Goal: Check status: Check status

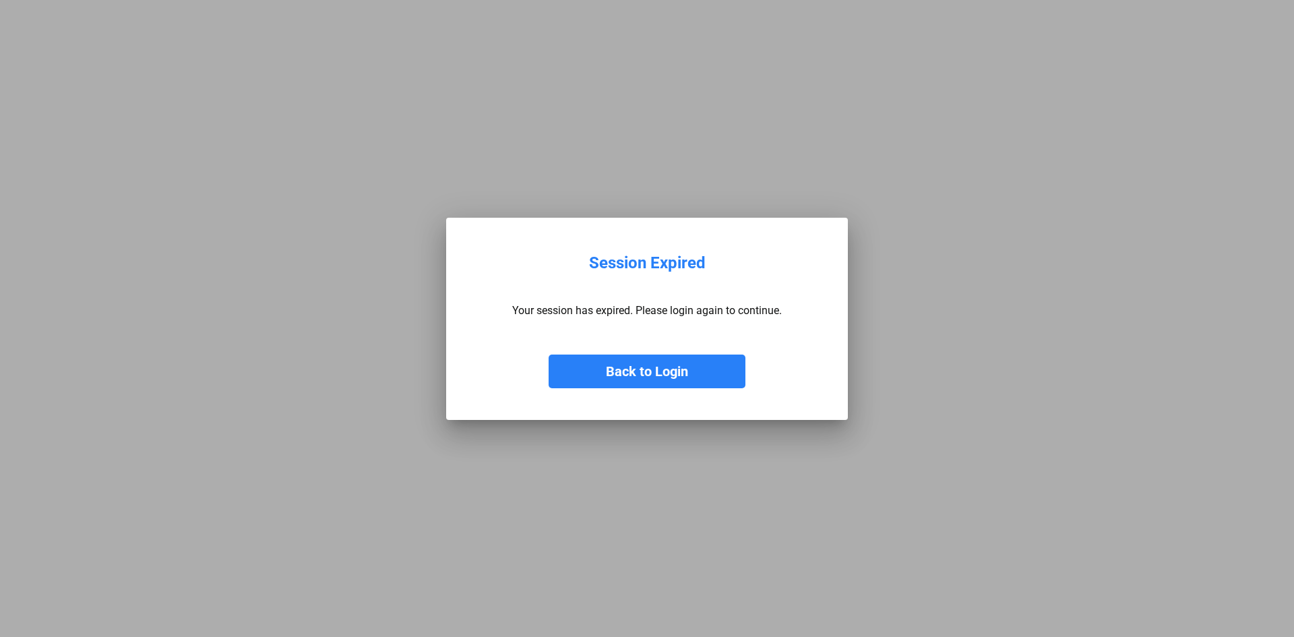
click at [608, 373] on button "Back to Login" at bounding box center [647, 371] width 197 height 34
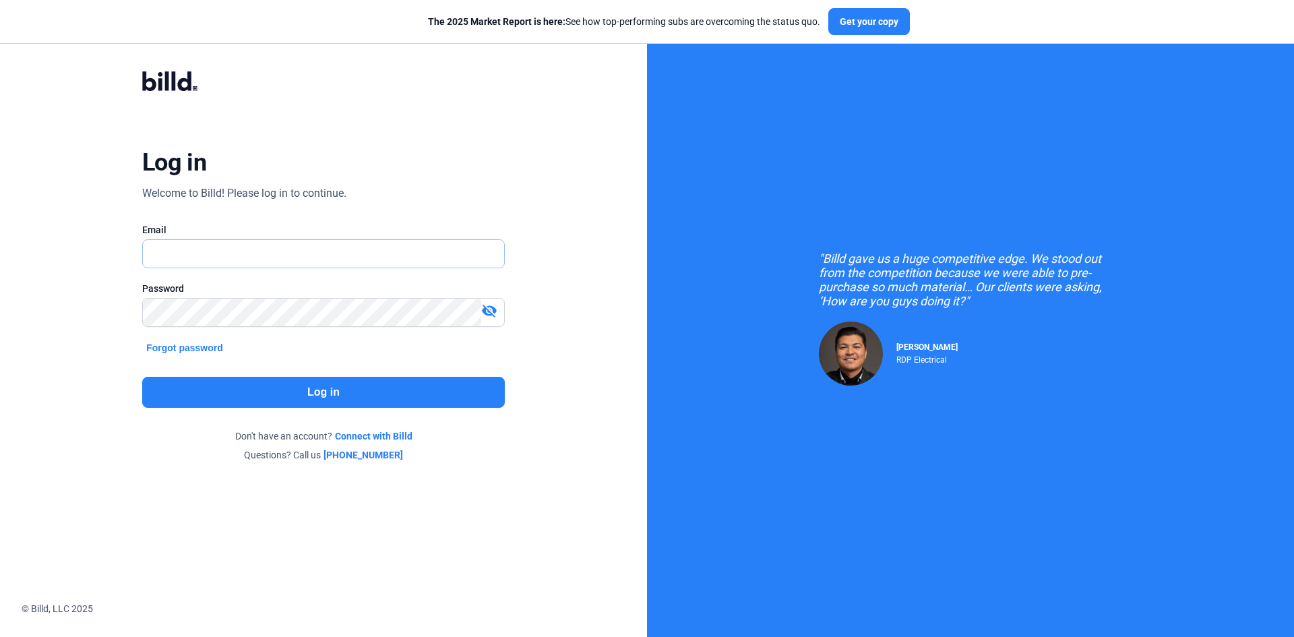
type input "[EMAIL_ADDRESS][DOMAIN_NAME]"
click at [363, 399] on button "Log in" at bounding box center [323, 392] width 363 height 31
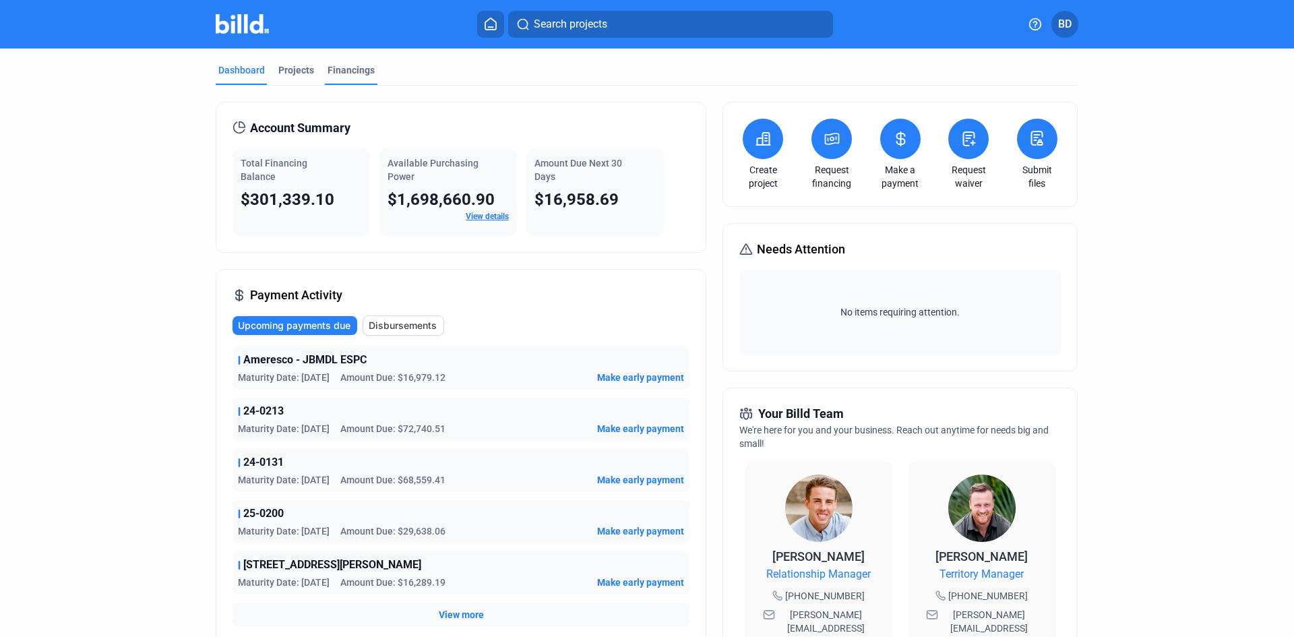
click at [341, 70] on div "Financings" at bounding box center [350, 69] width 47 height 13
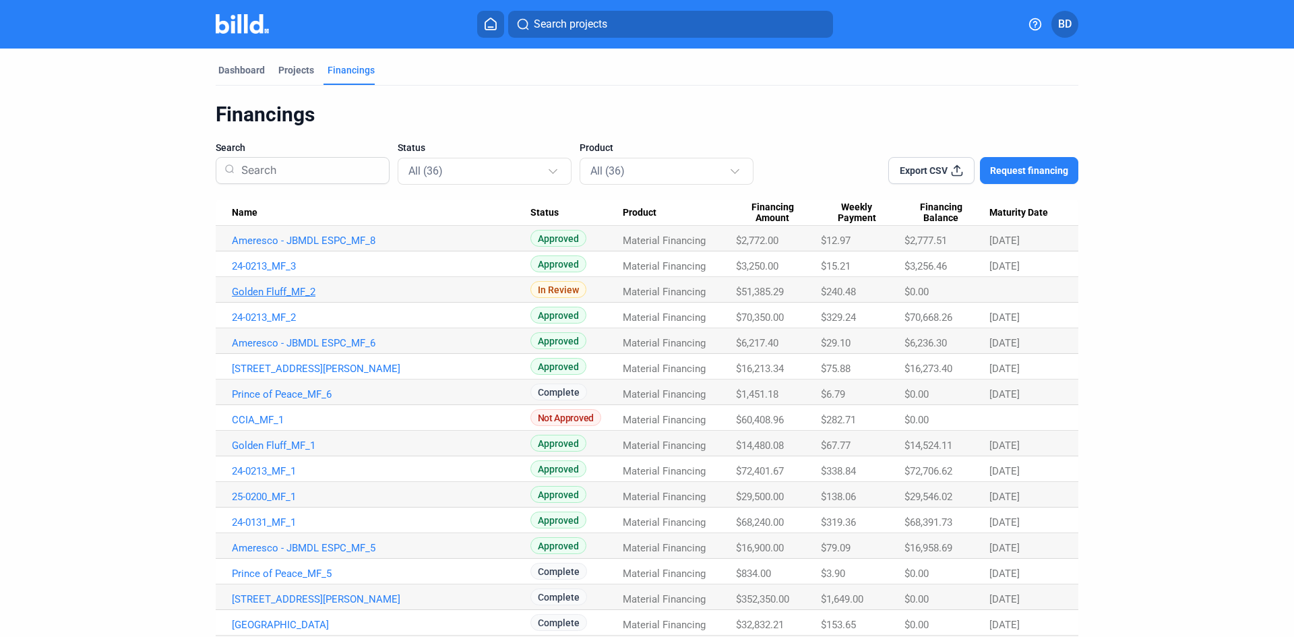
click at [301, 289] on link "Golden Fluff_MF_2" at bounding box center [381, 292] width 299 height 12
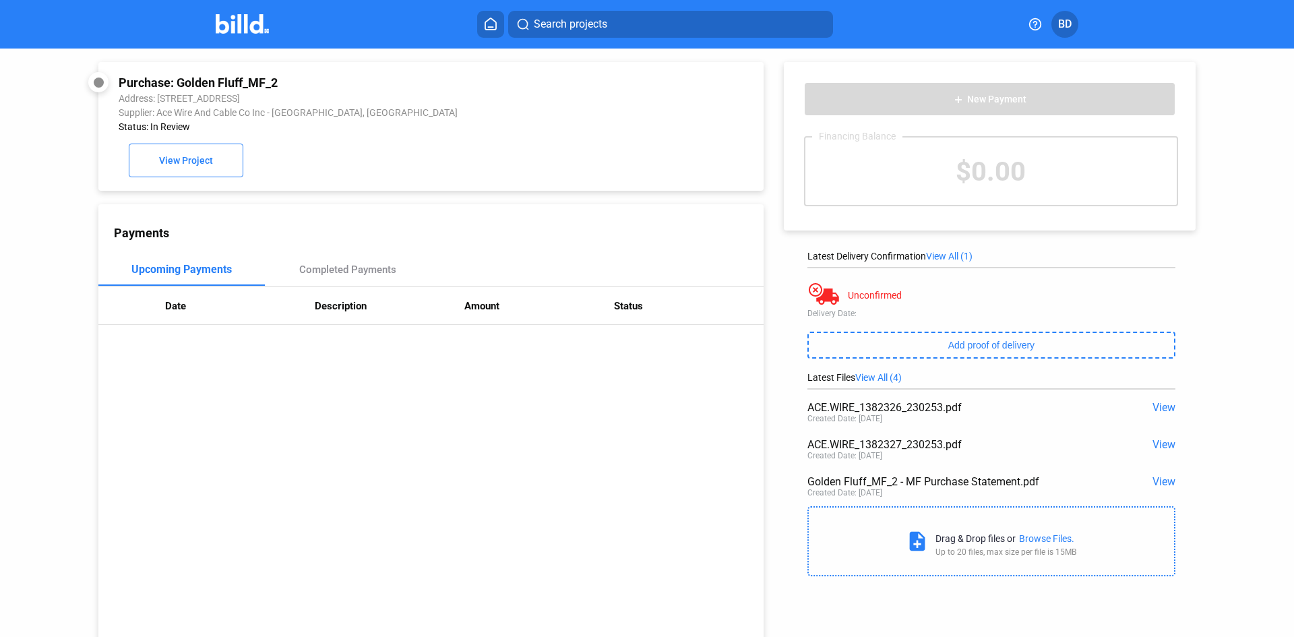
click at [251, 32] on img at bounding box center [242, 24] width 53 height 20
